Goal: Transaction & Acquisition: Subscribe to service/newsletter

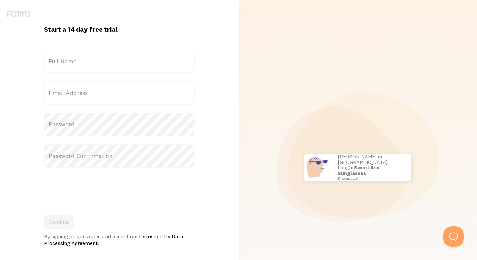
click at [87, 92] on label "Email Address" at bounding box center [119, 92] width 151 height 23
click at [87, 92] on input "Email Address" at bounding box center [119, 92] width 151 height 23
paste input "gmail"
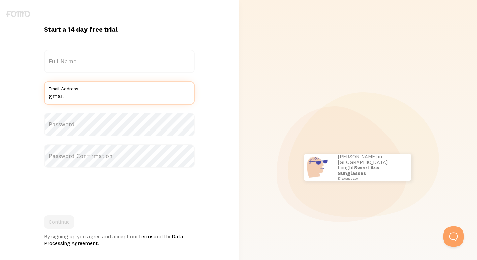
type input "gmail"
click at [66, 61] on label "Full Name" at bounding box center [119, 61] width 151 height 23
click at [66, 61] on input "Full Name" at bounding box center [119, 61] width 151 height 23
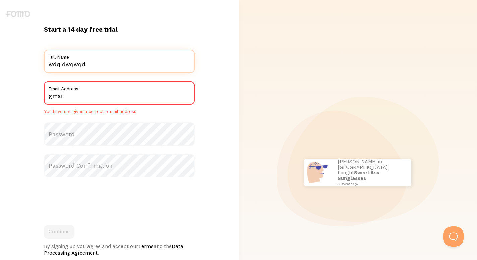
type input "wdq dwqwqd"
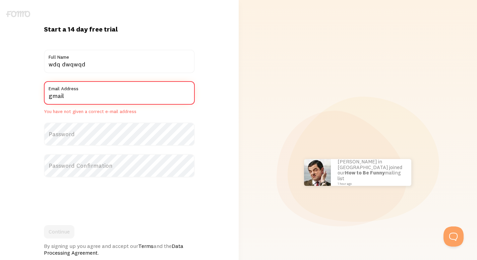
click at [114, 93] on input "gmail" at bounding box center [119, 92] width 151 height 23
paste input "[EMAIL_ADDRESS][DOMAIN_NAME]"
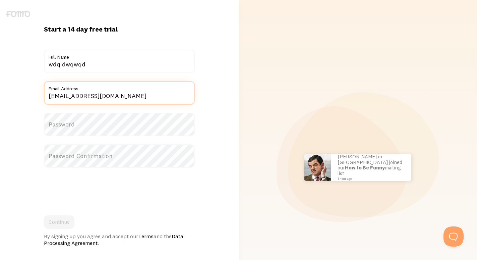
type input "[EMAIL_ADDRESS][DOMAIN_NAME]"
click at [0, 97] on div "Start a 14 day free trial {{ count }} people signed up today! Title wdq dwqwqd …" at bounding box center [119, 167] width 239 height 334
click at [75, 126] on label "Password" at bounding box center [119, 124] width 151 height 23
click at [70, 155] on label "Password Confirmation" at bounding box center [119, 155] width 151 height 23
drag, startPoint x: 78, startPoint y: 153, endPoint x: 97, endPoint y: 152, distance: 19.1
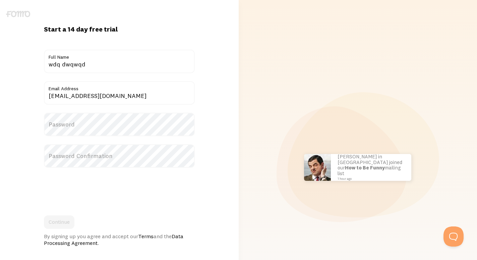
click at [82, 153] on label "Password Confirmation" at bounding box center [119, 155] width 151 height 23
click at [97, 152] on label "Password Confirmation" at bounding box center [119, 155] width 151 height 23
click at [94, 154] on label "Password Confirmation" at bounding box center [119, 155] width 151 height 23
click at [86, 159] on label "Password Confirmation" at bounding box center [119, 155] width 151 height 23
click at [84, 155] on label "Password Confirmation" at bounding box center [119, 155] width 151 height 23
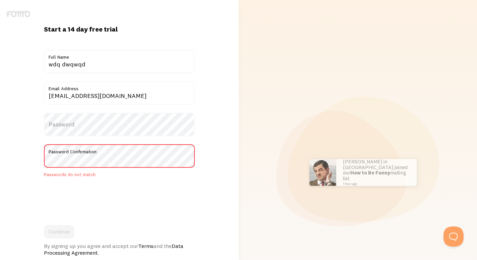
click at [66, 119] on label "Password" at bounding box center [119, 124] width 151 height 23
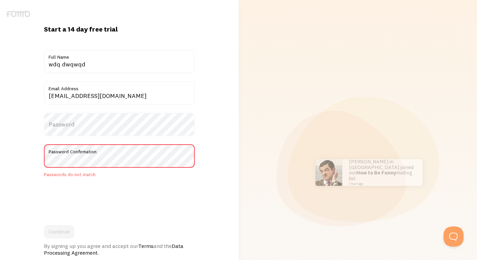
click at [67, 124] on label "Password" at bounding box center [119, 124] width 151 height 23
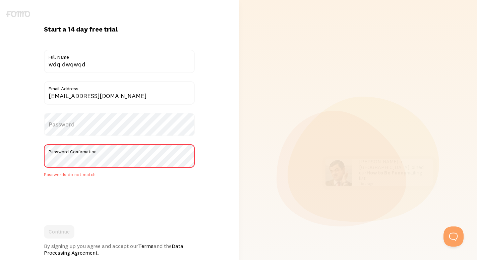
click at [76, 129] on label "Password" at bounding box center [119, 124] width 151 height 23
click at [77, 122] on label "Password" at bounding box center [119, 124] width 151 height 23
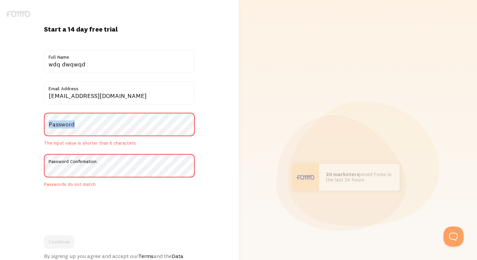
click at [77, 122] on label "Password" at bounding box center [119, 124] width 151 height 23
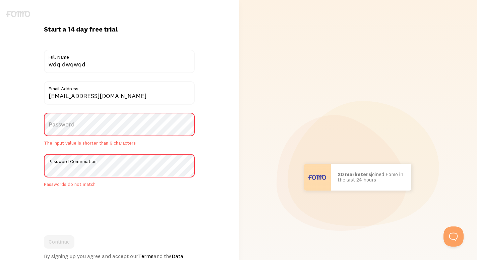
click at [76, 114] on label "Password" at bounding box center [119, 124] width 151 height 23
click at [71, 124] on label "Password" at bounding box center [119, 124] width 151 height 23
click at [69, 126] on label "Password" at bounding box center [119, 124] width 151 height 23
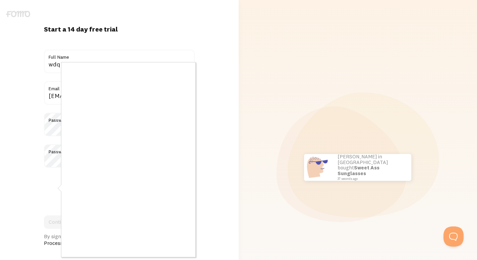
click at [171, 257] on div at bounding box center [238, 130] width 477 height 260
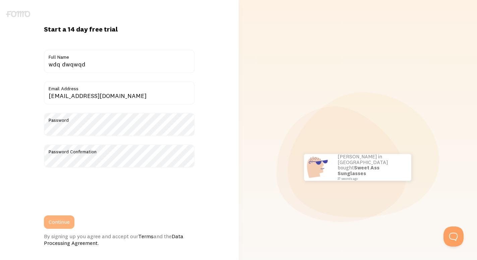
click at [62, 218] on button "Continue" at bounding box center [59, 221] width 30 height 13
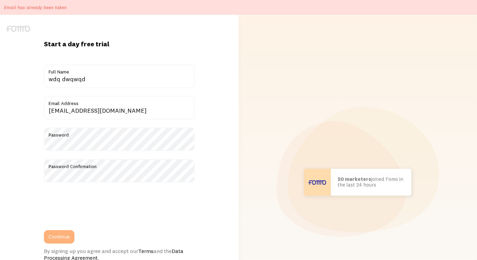
click at [67, 236] on button "Continue" at bounding box center [59, 236] width 30 height 13
